Goal: Task Accomplishment & Management: Manage account settings

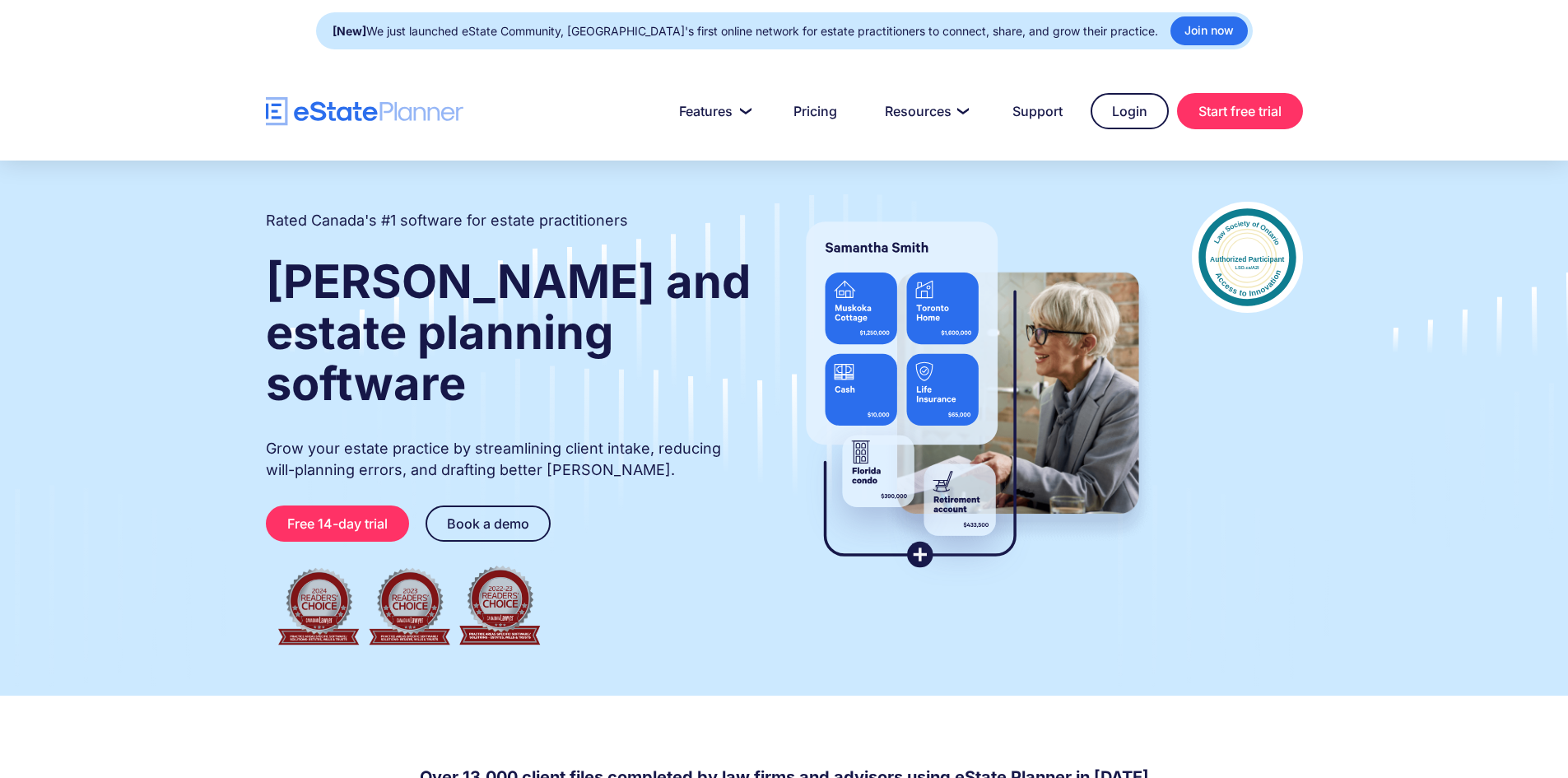
click at [1114, 86] on div at bounding box center [784, 111] width 1568 height 99
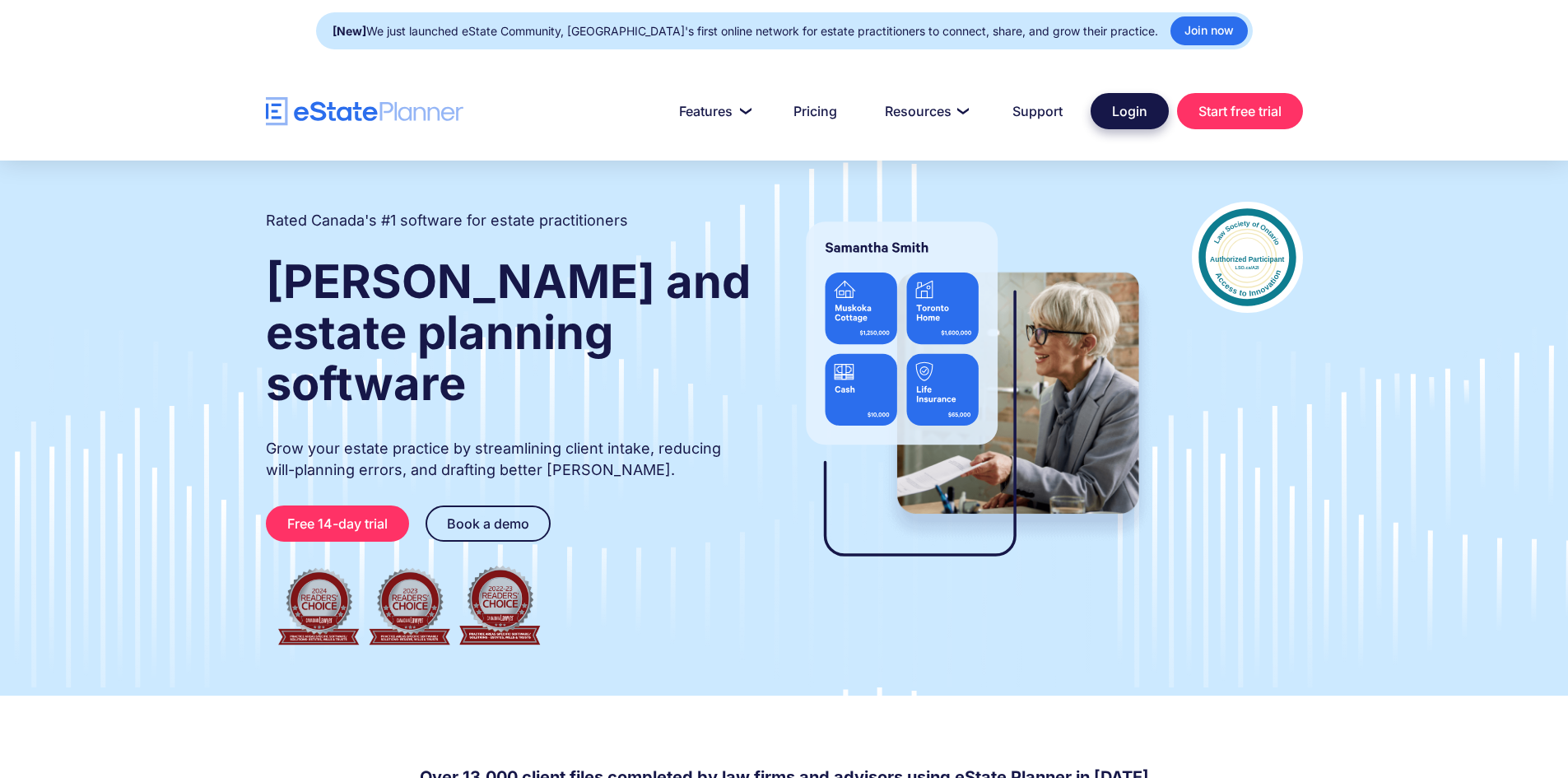
click at [1113, 95] on link "Login" at bounding box center [1130, 111] width 78 height 36
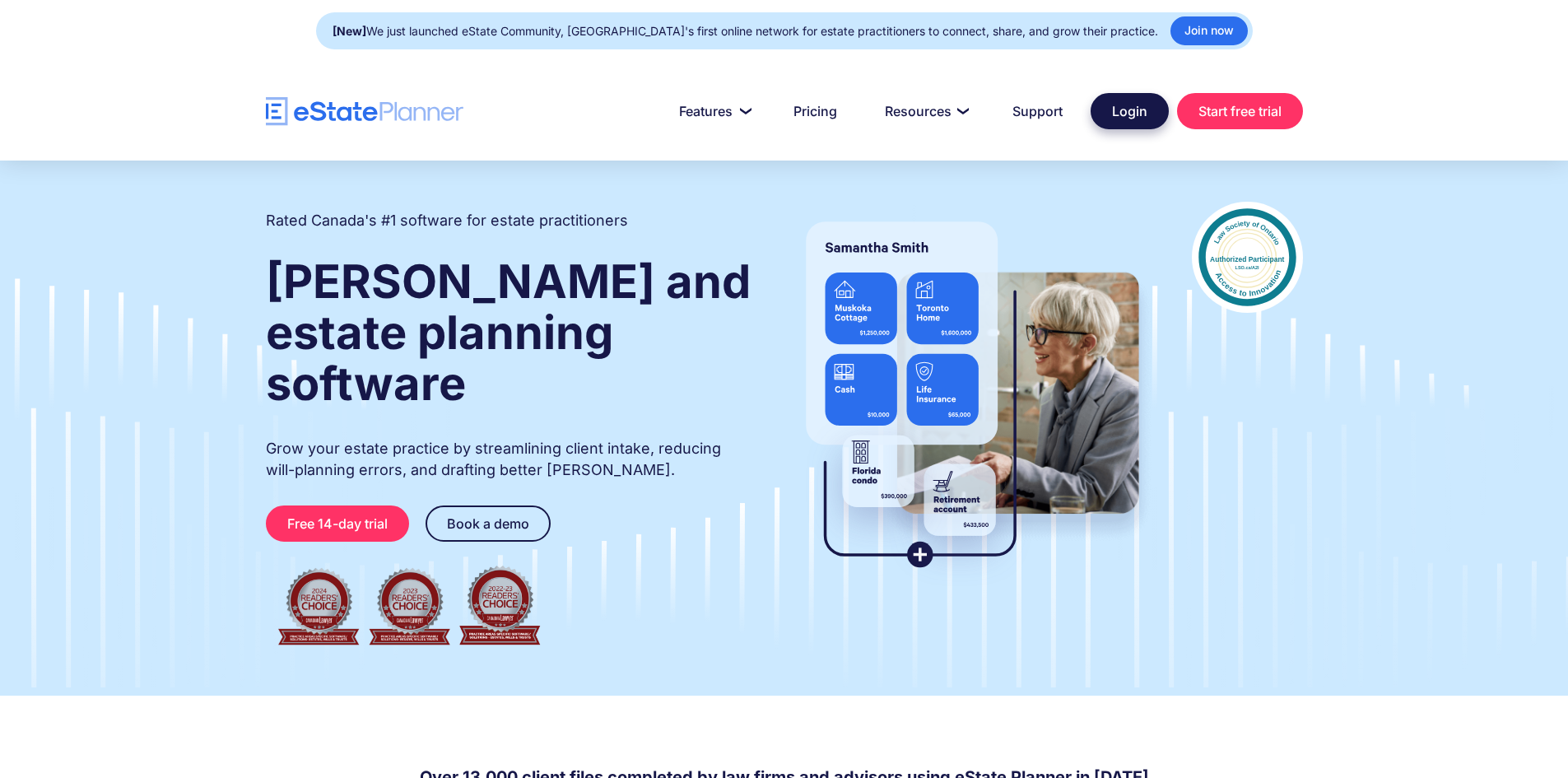
click at [1124, 117] on link "Login" at bounding box center [1130, 111] width 78 height 36
click at [1116, 114] on link "Login" at bounding box center [1130, 111] width 78 height 36
click at [1132, 111] on link "Login" at bounding box center [1130, 111] width 78 height 36
click at [1129, 112] on link "Login" at bounding box center [1130, 111] width 78 height 36
click at [1130, 118] on link "Login" at bounding box center [1130, 111] width 78 height 36
